Goal: Transaction & Acquisition: Purchase product/service

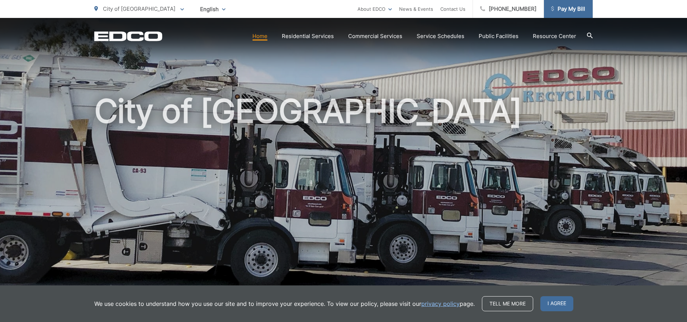
click at [563, 9] on span "Pay My Bill" at bounding box center [568, 9] width 34 height 9
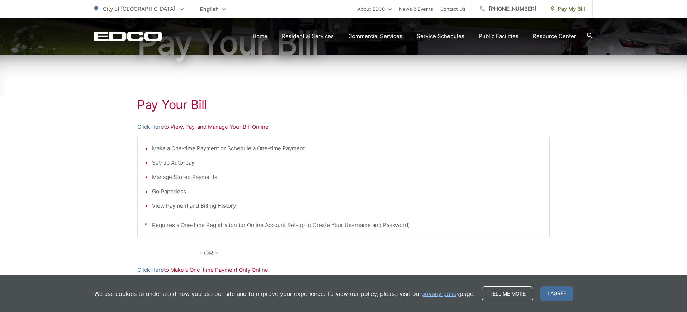
scroll to position [89, 0]
click at [212, 127] on p "Click Here to View, Pay, and Manage Your Bill Online" at bounding box center [343, 127] width 412 height 9
click at [155, 127] on link "Click Here" at bounding box center [150, 127] width 27 height 9
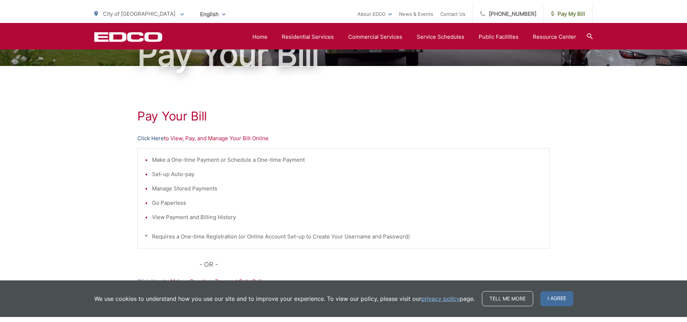
scroll to position [81, 0]
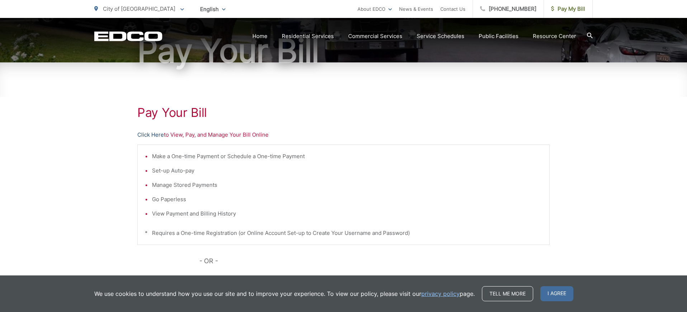
click at [150, 132] on link "Click Here" at bounding box center [150, 135] width 27 height 9
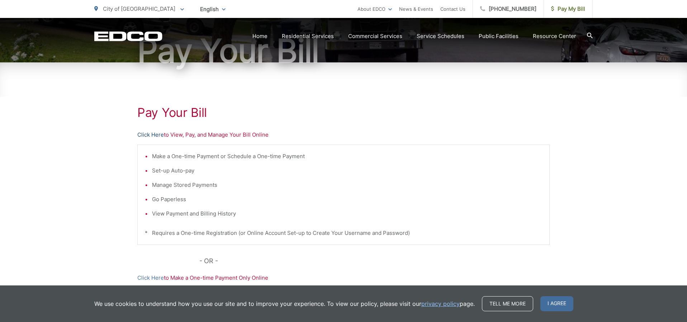
click at [155, 136] on link "Click Here" at bounding box center [150, 135] width 27 height 9
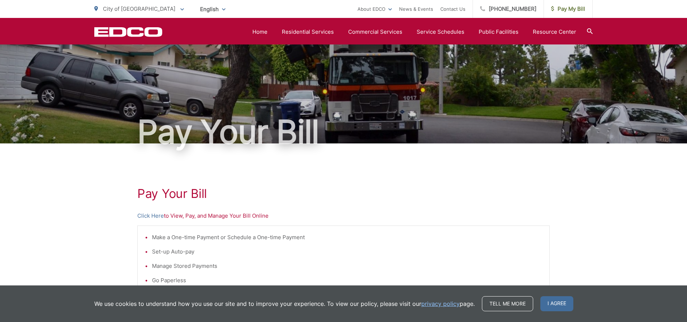
scroll to position [0, 0]
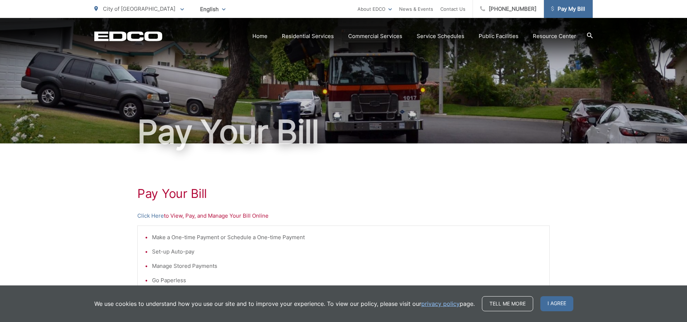
click at [573, 11] on span "Pay My Bill" at bounding box center [568, 9] width 34 height 9
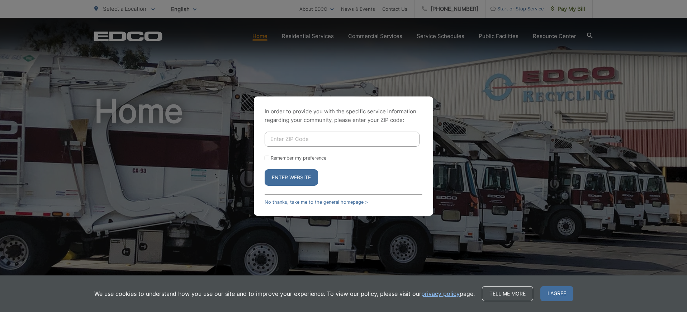
click at [265, 157] on input "Remember my preference" at bounding box center [267, 158] width 5 height 5
checkbox input "true"
click at [549, 291] on span "I agree" at bounding box center [556, 293] width 33 height 15
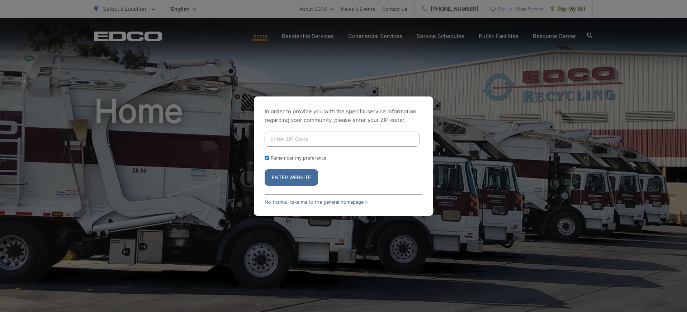
drag, startPoint x: 568, startPoint y: 10, endPoint x: 496, endPoint y: 10, distance: 71.7
click at [564, 10] on div "In order to provide you with the specific service information regarding your co…" at bounding box center [343, 156] width 687 height 312
click at [285, 175] on button "Enter Website" at bounding box center [291, 177] width 53 height 16
drag, startPoint x: 285, startPoint y: 175, endPoint x: 402, endPoint y: 22, distance: 192.6
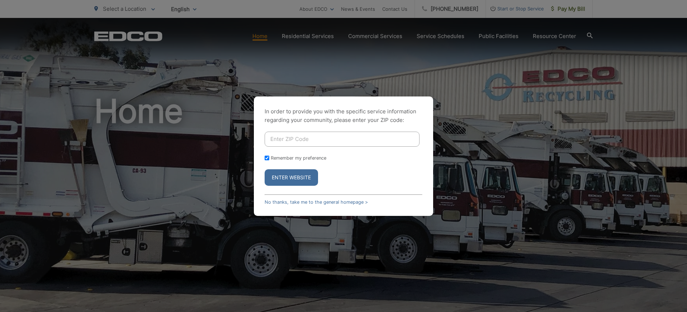
click at [285, 175] on button "Enter Website" at bounding box center [291, 177] width 53 height 16
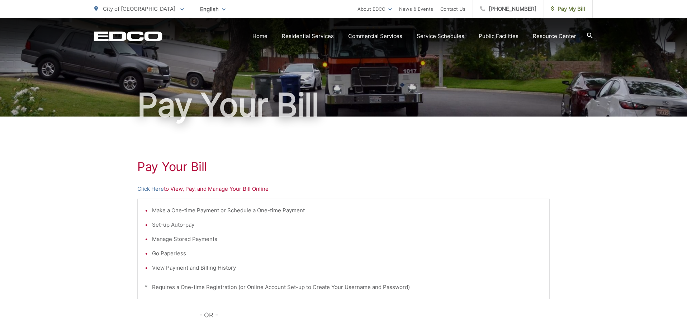
scroll to position [34, 0]
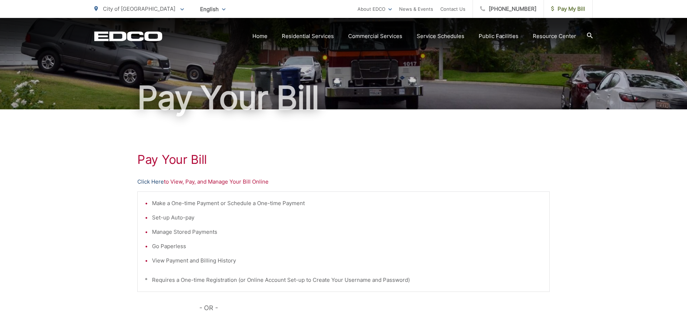
click at [156, 182] on link "Click Here" at bounding box center [150, 181] width 27 height 9
